Goal: Task Accomplishment & Management: Use online tool/utility

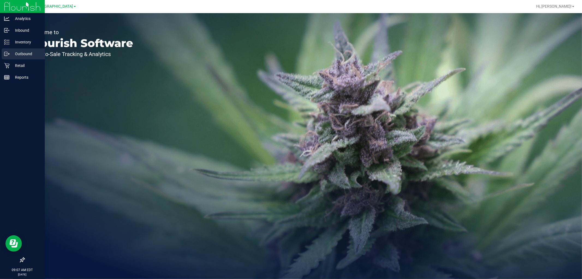
click at [25, 55] on p "Outbound" at bounding box center [26, 53] width 33 height 7
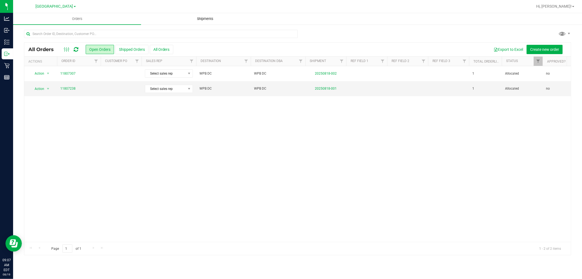
click at [210, 20] on span "Shipments" at bounding box center [205, 18] width 31 height 5
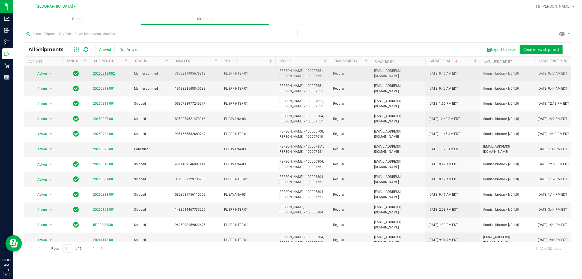
click at [105, 74] on link "20250818-002" at bounding box center [104, 73] width 22 height 4
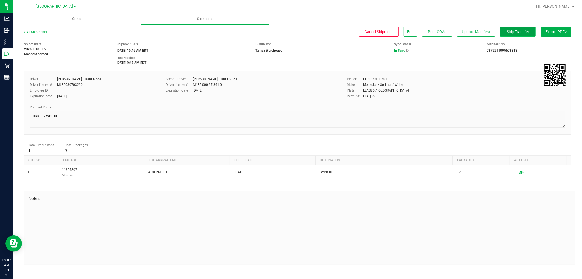
click at [519, 33] on span "Ship Transfer" at bounding box center [518, 31] width 22 height 4
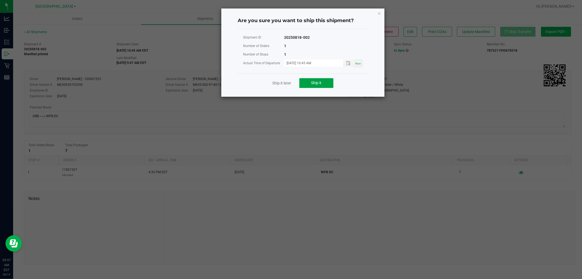
click at [313, 86] on button "Ship it" at bounding box center [316, 83] width 34 height 10
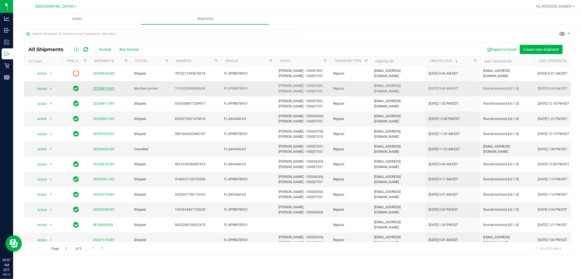
click at [98, 86] on link "20250818-001" at bounding box center [104, 88] width 22 height 4
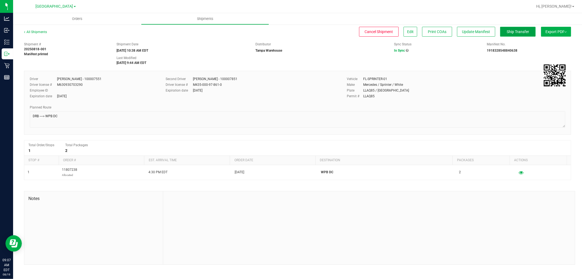
click at [510, 29] on span "Ship Transfer" at bounding box center [518, 31] width 22 height 4
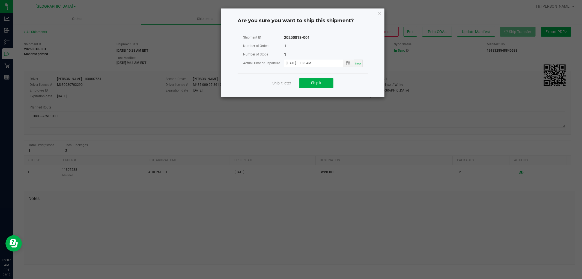
click at [302, 74] on div "Ship it later Ship it" at bounding box center [303, 82] width 130 height 19
click at [323, 81] on button "Ship it" at bounding box center [316, 83] width 34 height 10
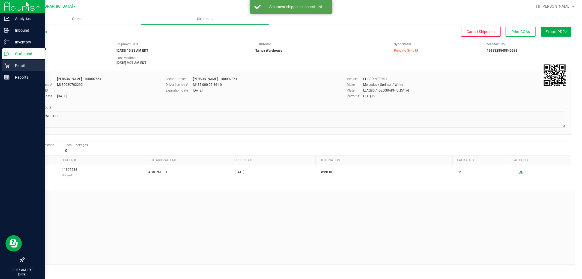
click at [21, 65] on p "Retail" at bounding box center [26, 65] width 33 height 7
